Goal: Information Seeking & Learning: Learn about a topic

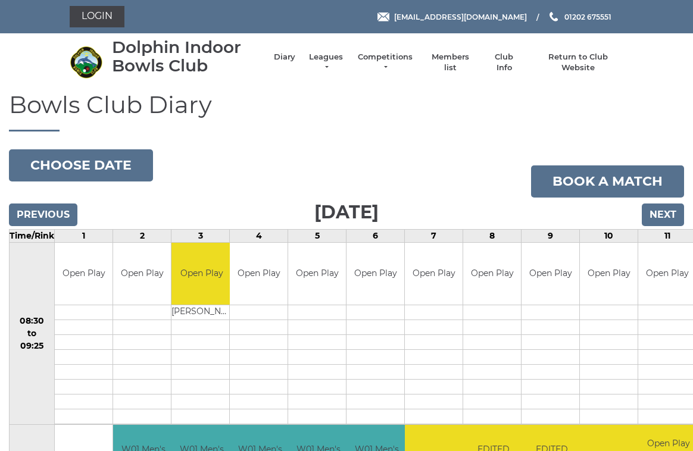
click at [327, 61] on link "Leagues" at bounding box center [326, 62] width 38 height 21
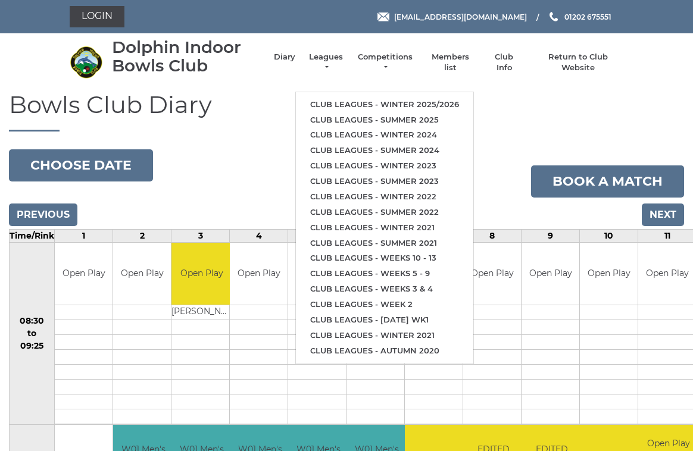
click at [451, 97] on link "Club leagues - Winter 2025/2026" at bounding box center [384, 104] width 177 height 15
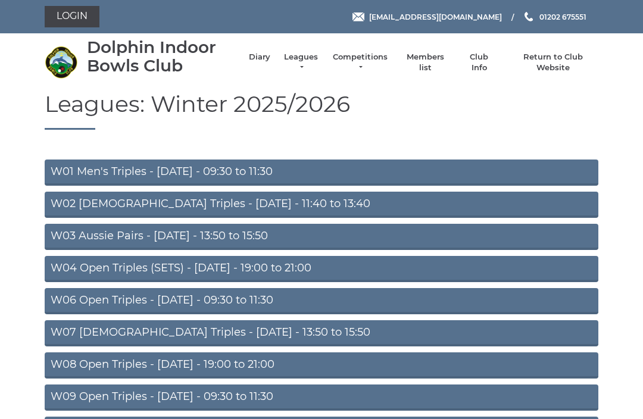
click at [241, 233] on link "W03 Aussie Pairs - [DATE] - 13:50 to 15:50" at bounding box center [322, 237] width 554 height 26
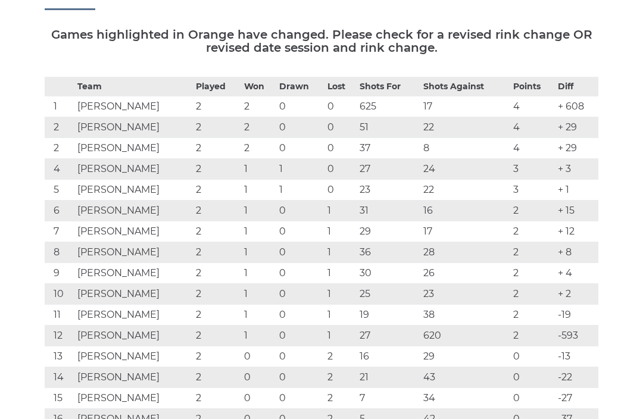
scroll to position [163, 0]
click at [145, 331] on td "[PERSON_NAME]" at bounding box center [133, 336] width 118 height 21
click at [133, 338] on td "[PERSON_NAME]" at bounding box center [133, 336] width 118 height 21
click at [130, 335] on td "David TREGUNNO" at bounding box center [133, 336] width 118 height 21
click at [452, 333] on td "620" at bounding box center [465, 336] width 90 height 21
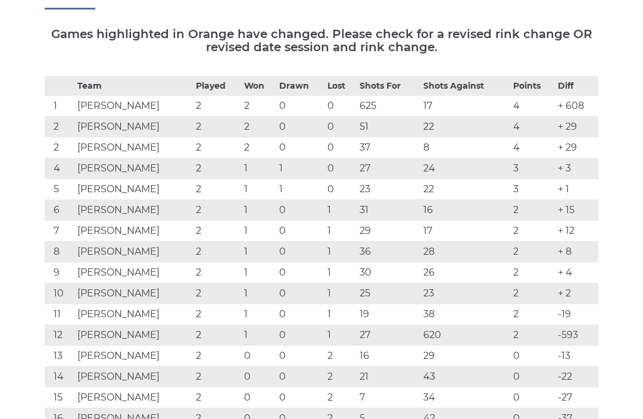
click at [124, 336] on td "David TREGUNNO" at bounding box center [133, 336] width 118 height 21
click at [123, 96] on td "Lorna BURT" at bounding box center [133, 106] width 118 height 21
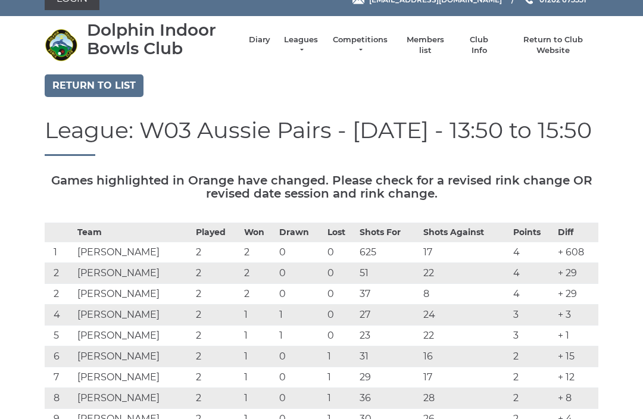
scroll to position [0, 0]
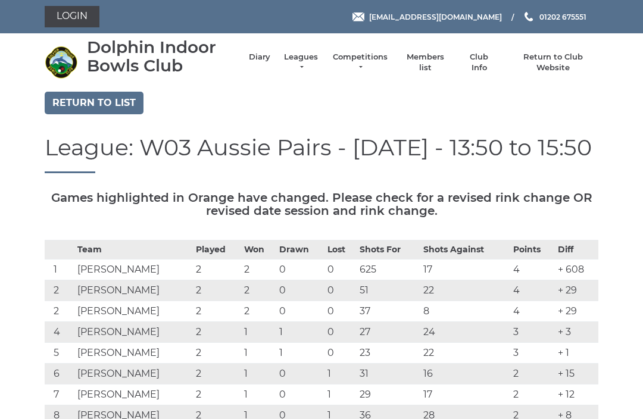
click at [307, 67] on link "Leagues" at bounding box center [301, 62] width 38 height 21
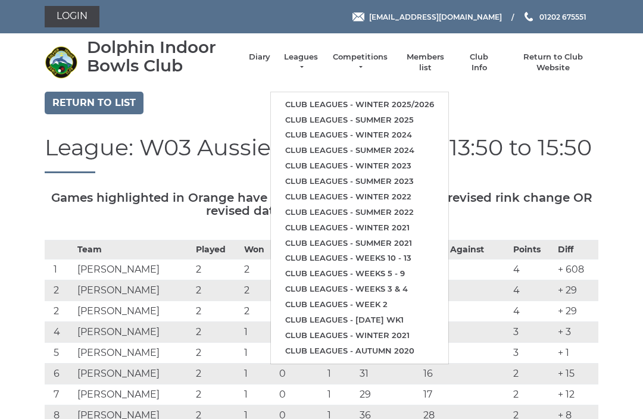
click at [418, 105] on link "Club leagues - Winter 2025/2026" at bounding box center [359, 104] width 177 height 15
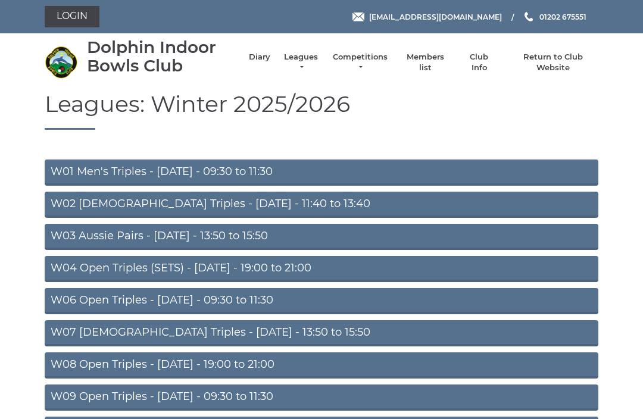
click at [311, 60] on link "Leagues" at bounding box center [301, 62] width 38 height 21
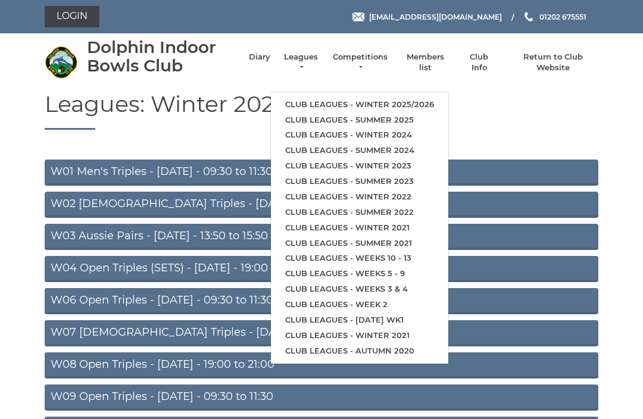
click at [420, 97] on link "Club leagues - Winter 2025/2026" at bounding box center [359, 104] width 177 height 15
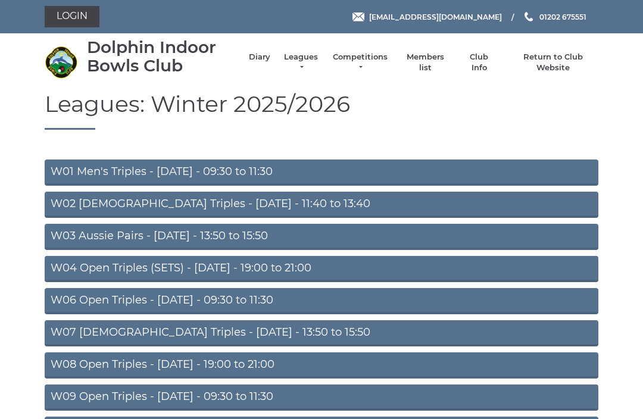
click at [378, 61] on link "Competitions" at bounding box center [360, 62] width 57 height 21
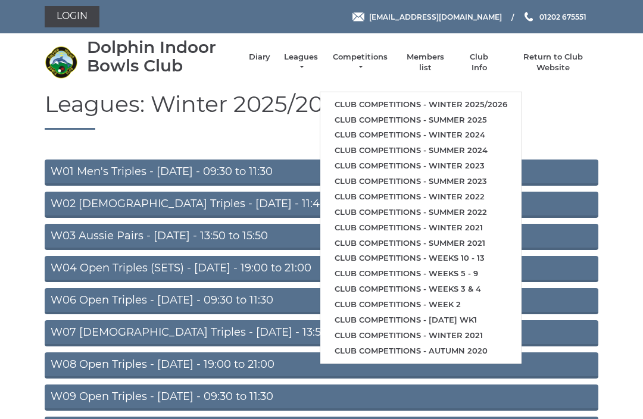
click at [496, 100] on link "Club competitions - Winter 2025/2026" at bounding box center [420, 104] width 201 height 15
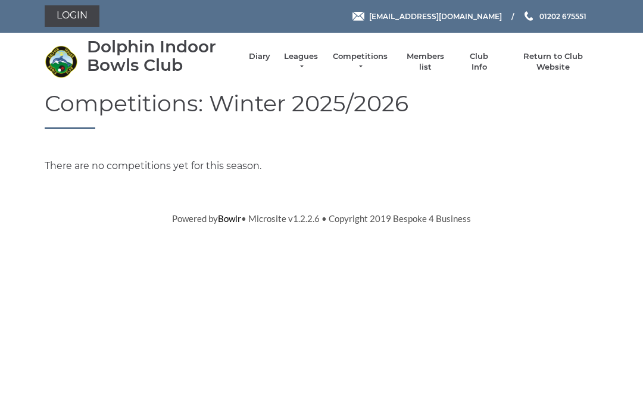
click at [307, 64] on link "Leagues" at bounding box center [301, 62] width 38 height 21
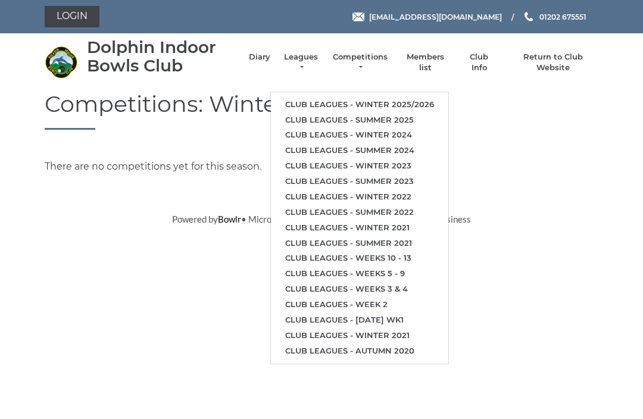
click at [430, 98] on link "Club leagues - Winter 2025/2026" at bounding box center [359, 104] width 177 height 15
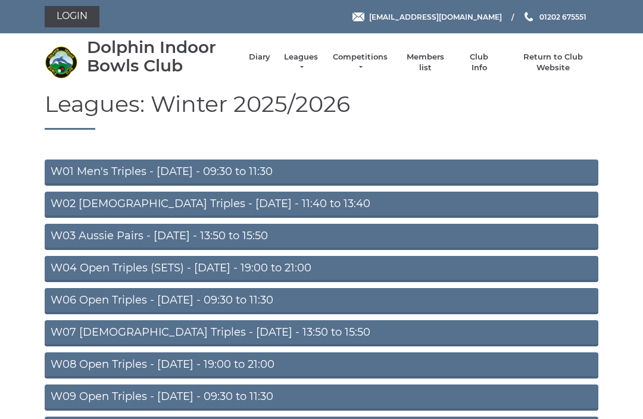
click at [281, 170] on link "W01 Men's Triples - Monday - 09:30 to 11:30" at bounding box center [322, 173] width 554 height 26
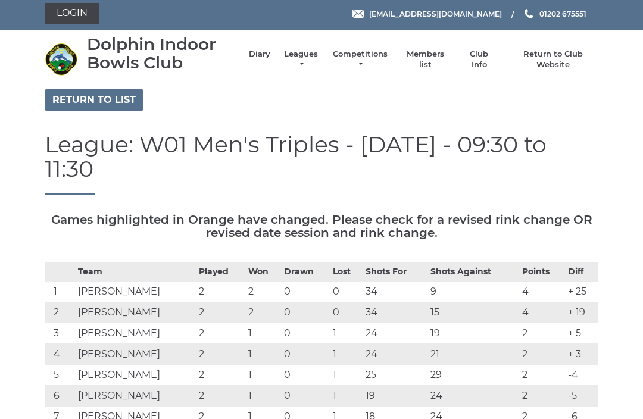
scroll to position [2, 0]
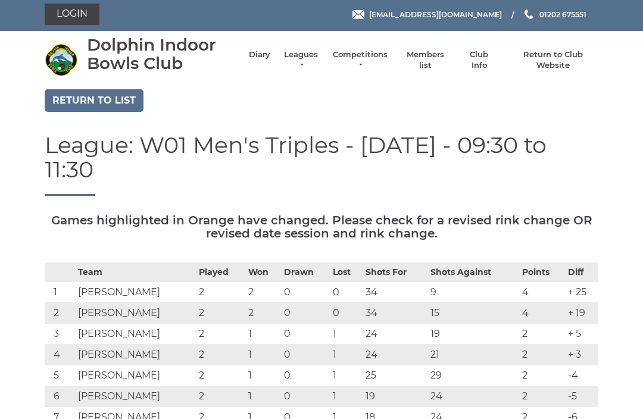
click at [121, 99] on link "Return to list" at bounding box center [94, 100] width 99 height 23
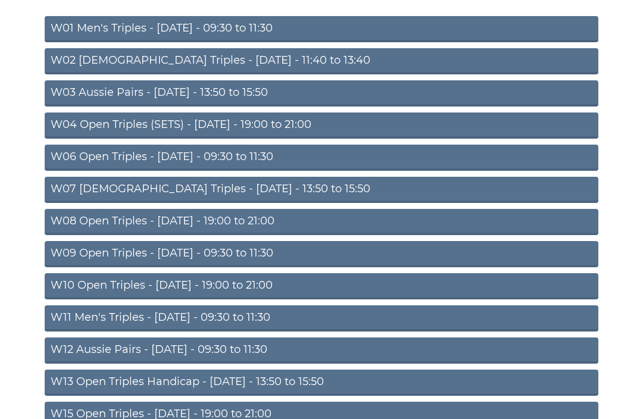
scroll to position [145, 0]
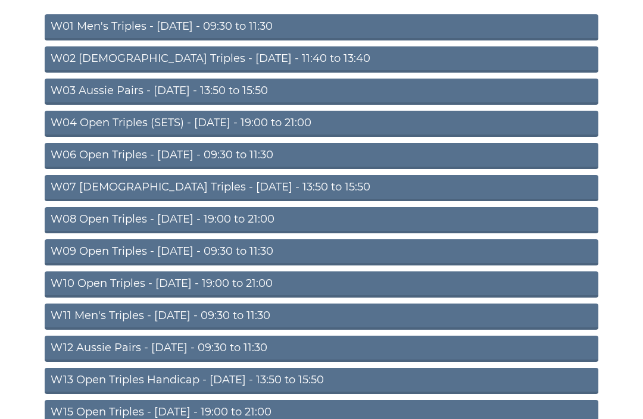
click at [256, 152] on link "W06 Open Triples - Tuesday - 09:30 to 11:30" at bounding box center [322, 156] width 554 height 26
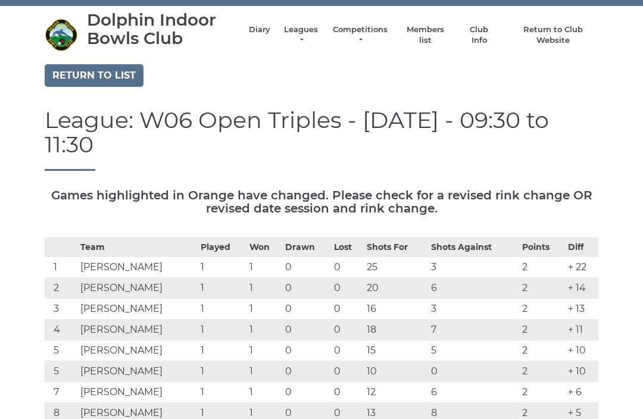
scroll to position [27, 0]
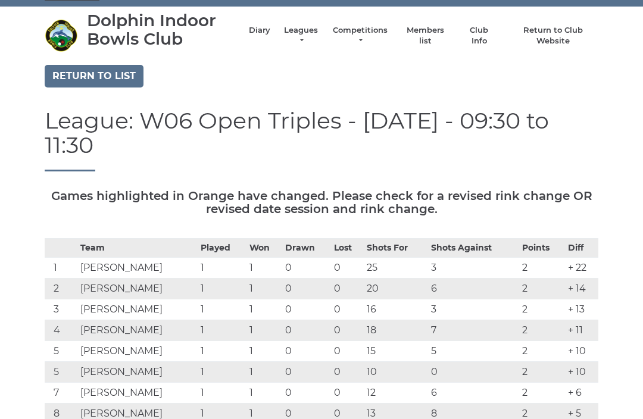
click at [305, 35] on link "Leagues" at bounding box center [301, 35] width 38 height 21
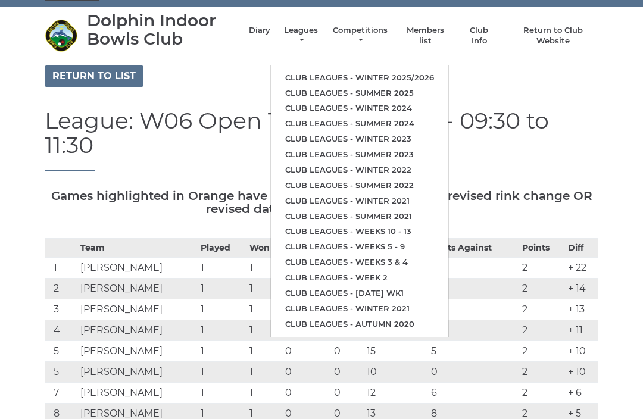
click at [466, 88] on div "Return to list" at bounding box center [321, 78] width 571 height 26
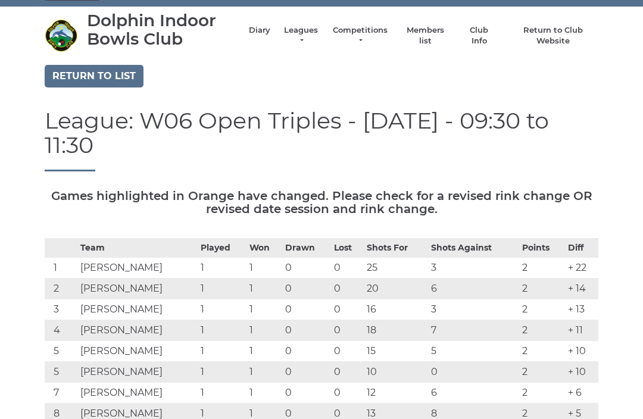
click at [266, 36] on link "Diary" at bounding box center [259, 30] width 21 height 11
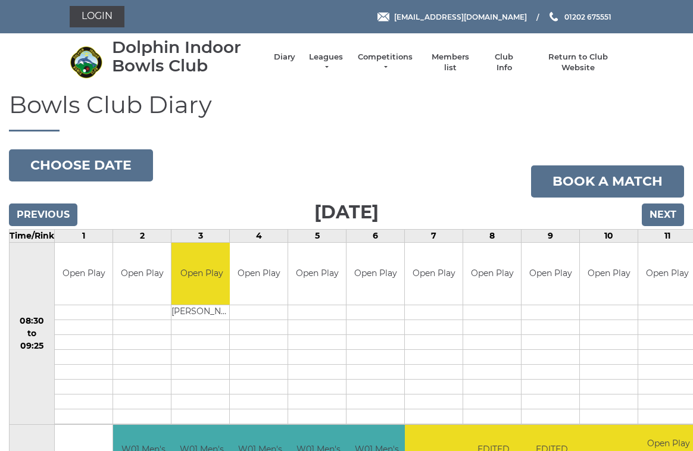
click at [338, 58] on link "Leagues" at bounding box center [326, 62] width 38 height 21
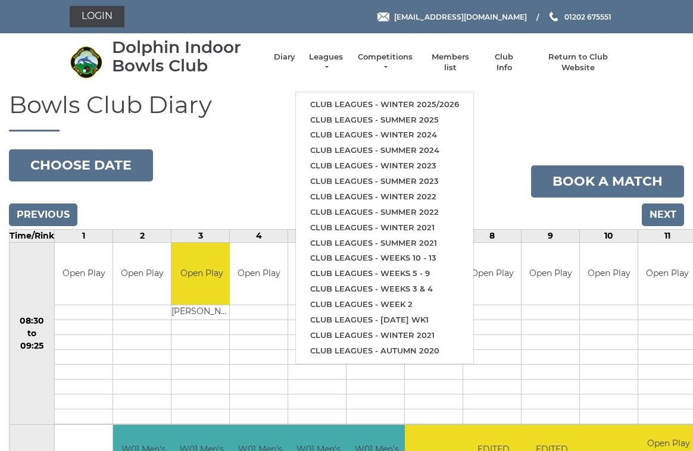
click at [455, 98] on link "Club leagues - Winter 2025/2026" at bounding box center [384, 104] width 177 height 15
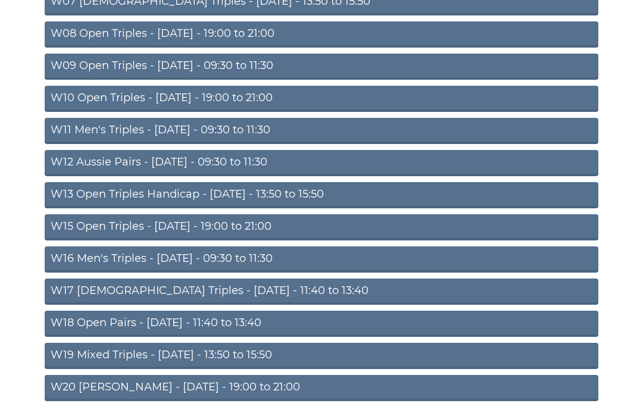
scroll to position [330, 0]
click at [240, 326] on link "W18 Open Pairs - [DATE] - 11:40 to 13:40" at bounding box center [322, 324] width 554 height 26
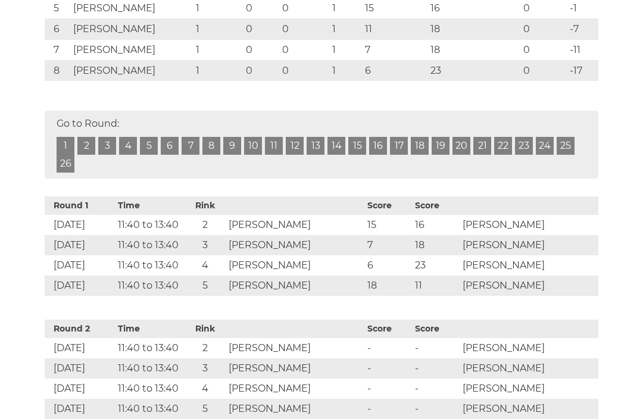
scroll to position [342, 0]
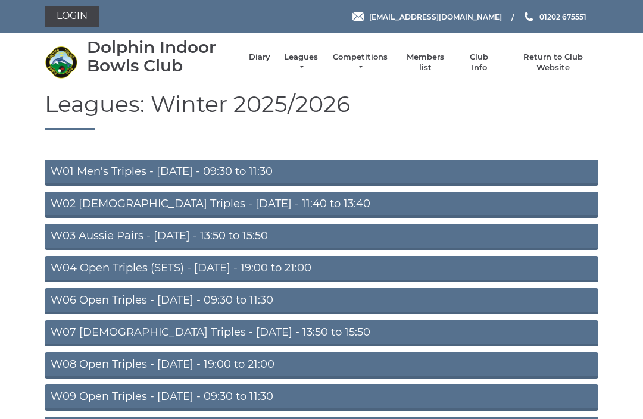
scroll to position [370, 0]
